Goal: Transaction & Acquisition: Book appointment/travel/reservation

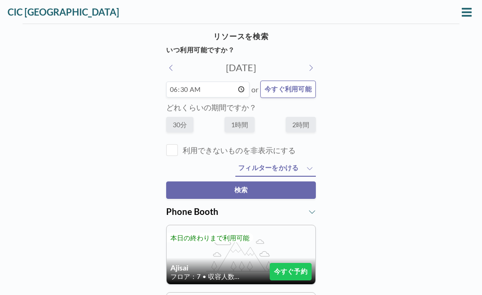
click at [467, 8] on icon at bounding box center [467, 12] width 10 height 8
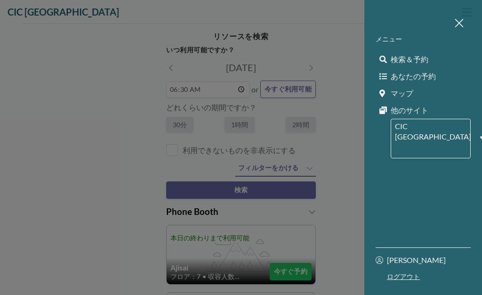
click at [428, 74] on span "あなたの予約" at bounding box center [413, 76] width 45 height 9
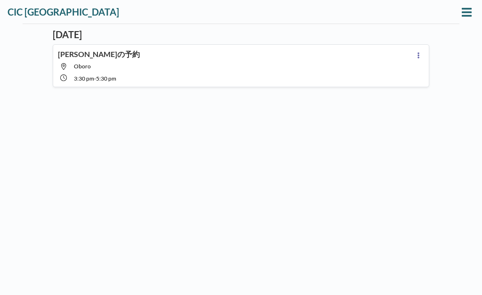
click at [467, 14] on icon at bounding box center [467, 12] width 10 height 11
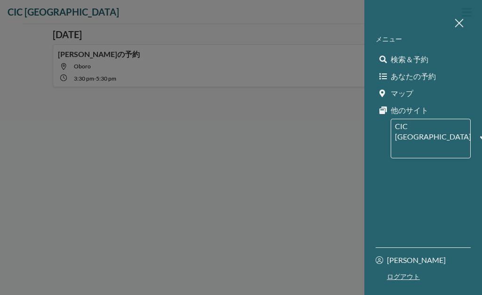
click at [314, 146] on div at bounding box center [241, 147] width 482 height 295
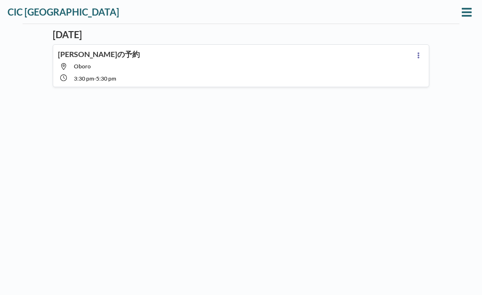
click at [467, 14] on icon at bounding box center [467, 12] width 10 height 11
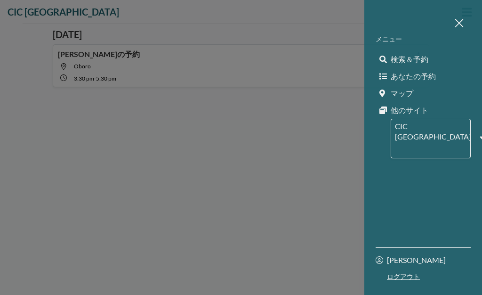
click at [430, 56] on link "検索＆予約" at bounding box center [423, 59] width 95 height 17
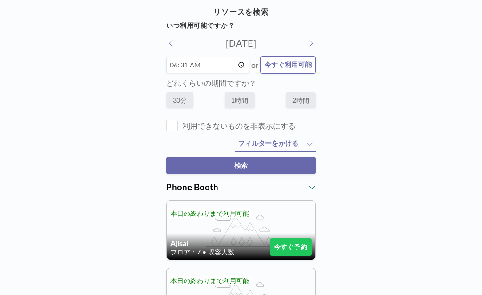
scroll to position [28, 0]
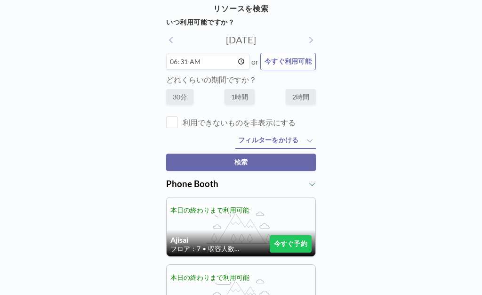
click at [229, 66] on input "06:31" at bounding box center [207, 62] width 83 height 16
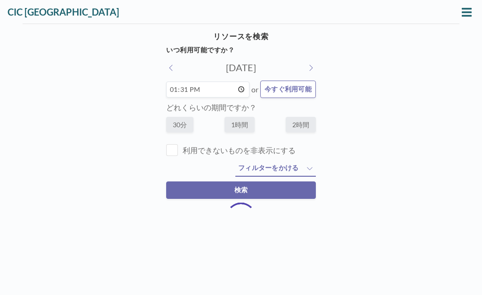
scroll to position [0, 0]
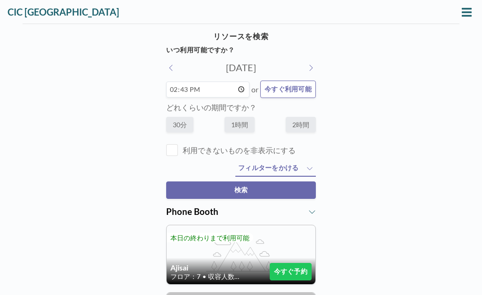
type input "14:50"
click at [304, 128] on label "2時間" at bounding box center [301, 125] width 30 height 16
radio input "true"
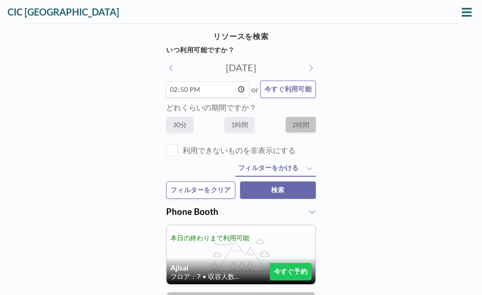
click at [233, 90] on input "14:50" at bounding box center [207, 89] width 83 height 16
type input "14:55"
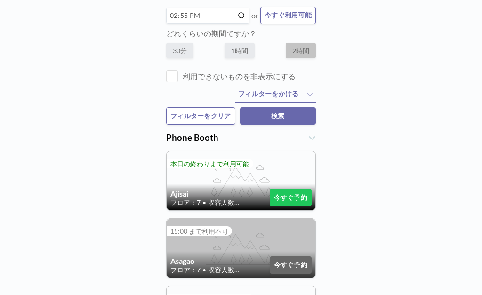
scroll to position [69, 0]
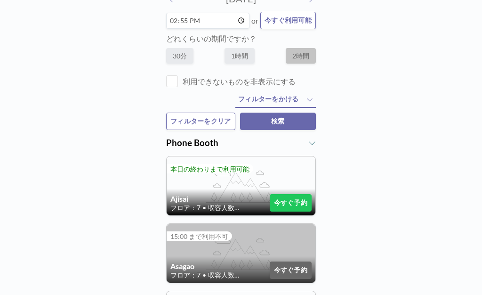
click at [278, 103] on span "フィルターをかける" at bounding box center [268, 99] width 61 height 9
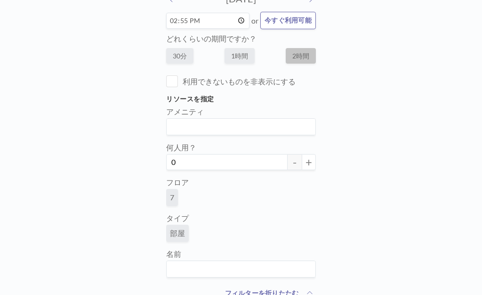
click at [307, 165] on button "+" at bounding box center [309, 162] width 14 height 16
click at [309, 163] on button "+" at bounding box center [309, 162] width 14 height 16
click at [314, 159] on button "+" at bounding box center [309, 162] width 14 height 16
type input "4"
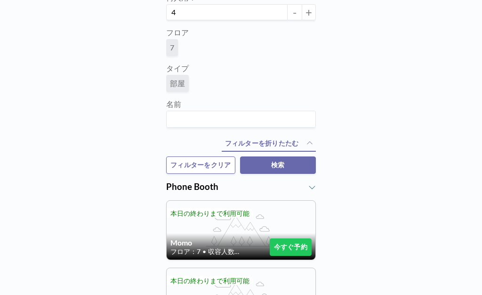
click at [297, 174] on button "検索" at bounding box center [278, 164] width 76 height 17
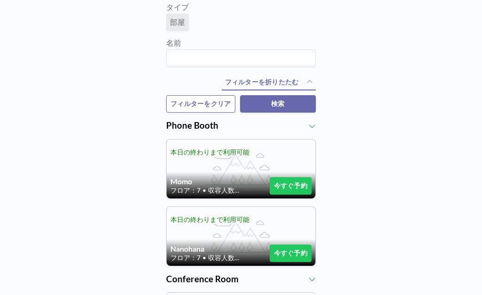
scroll to position [405, 0]
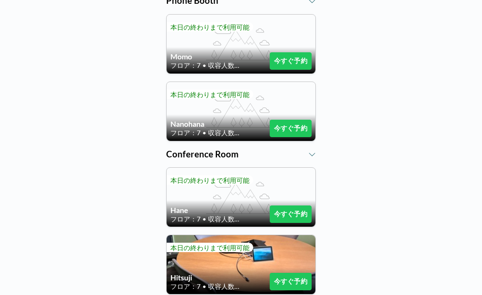
click at [295, 132] on button "今すぐ予約" at bounding box center [291, 128] width 42 height 17
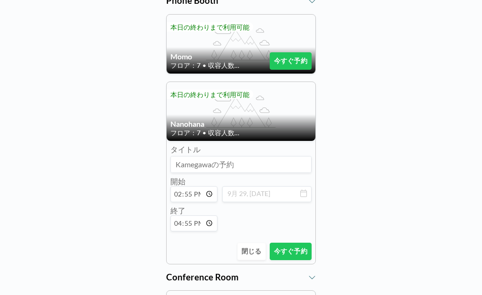
click at [297, 260] on button "今すぐ予約" at bounding box center [291, 251] width 42 height 17
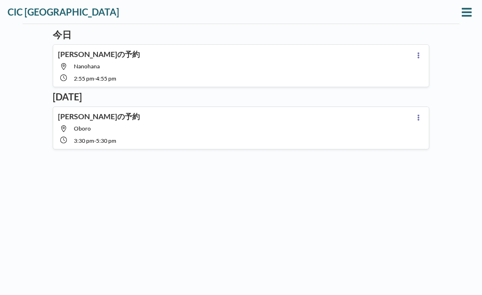
click at [470, 14] on icon at bounding box center [467, 12] width 10 height 11
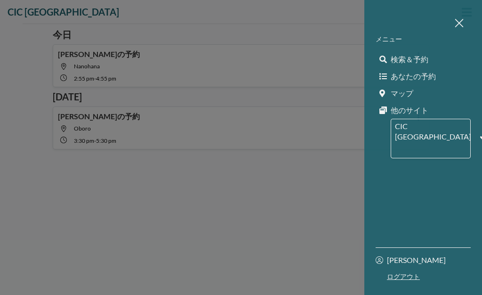
click at [419, 58] on span "検索＆予約" at bounding box center [410, 59] width 38 height 9
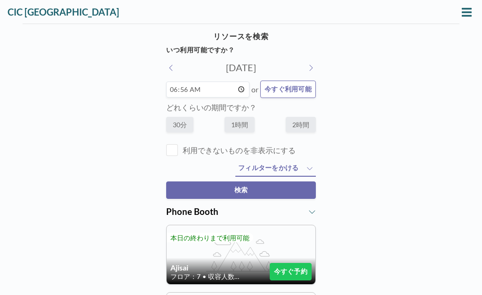
click at [229, 94] on input "06:56" at bounding box center [207, 89] width 83 height 16
type input "09:30"
click at [181, 132] on label "30分" at bounding box center [179, 125] width 27 height 16
radio input "true"
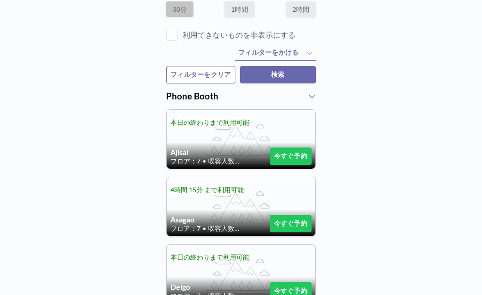
scroll to position [115, 0]
click at [291, 165] on button "今すぐ予約" at bounding box center [291, 155] width 42 height 17
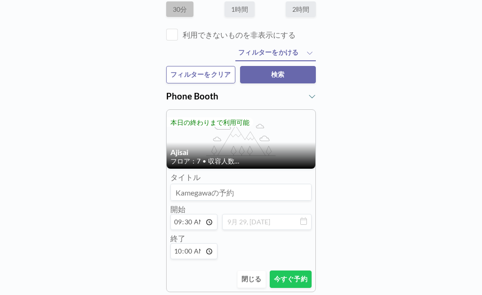
click at [291, 287] on button "今すぐ予約" at bounding box center [291, 278] width 42 height 17
